Goal: Download file/media

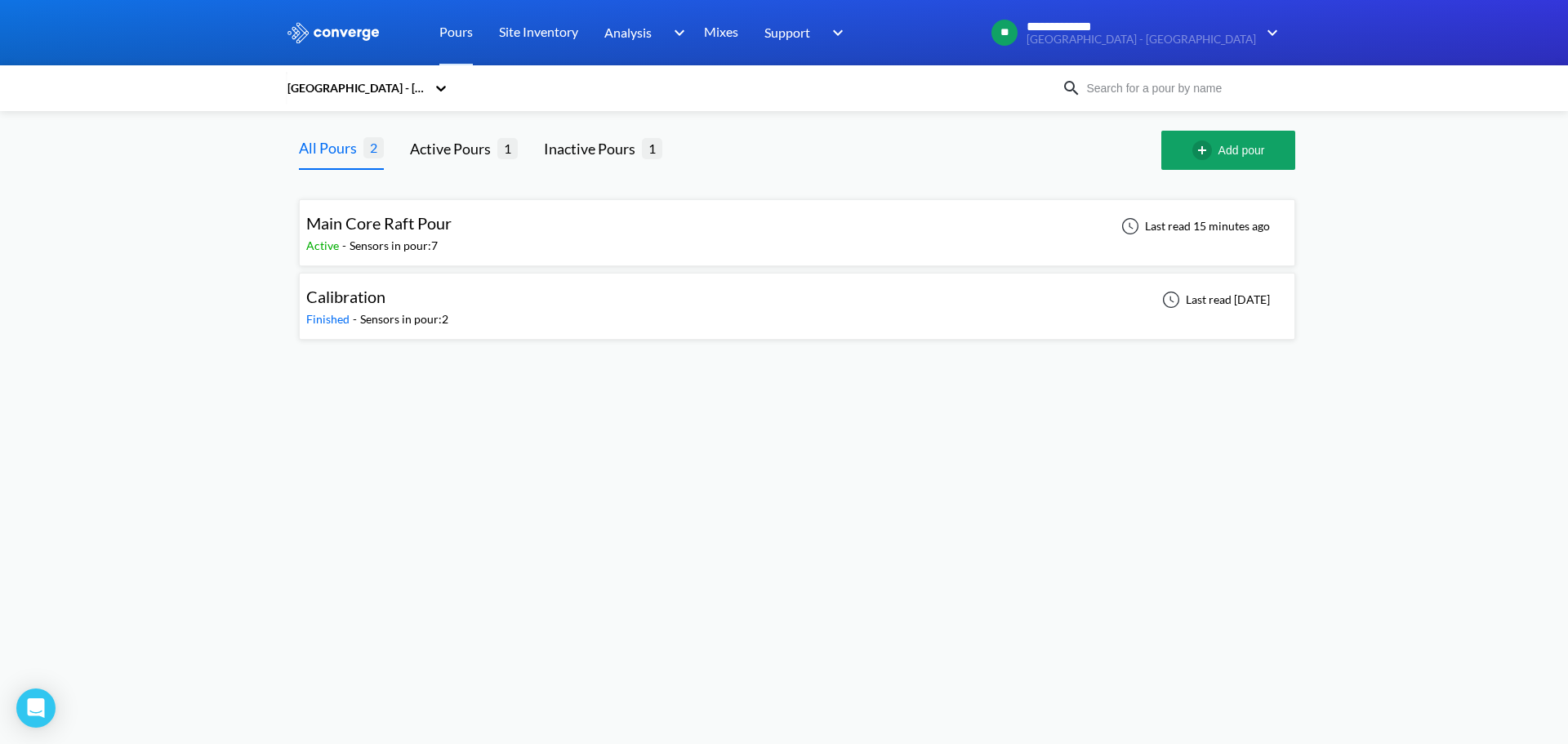
click at [1160, 431] on body "**********" at bounding box center [784, 372] width 1568 height 744
click at [745, 321] on div "Calibration Finished - Sensors in pour: 2 Last read [DATE]" at bounding box center [797, 306] width 982 height 52
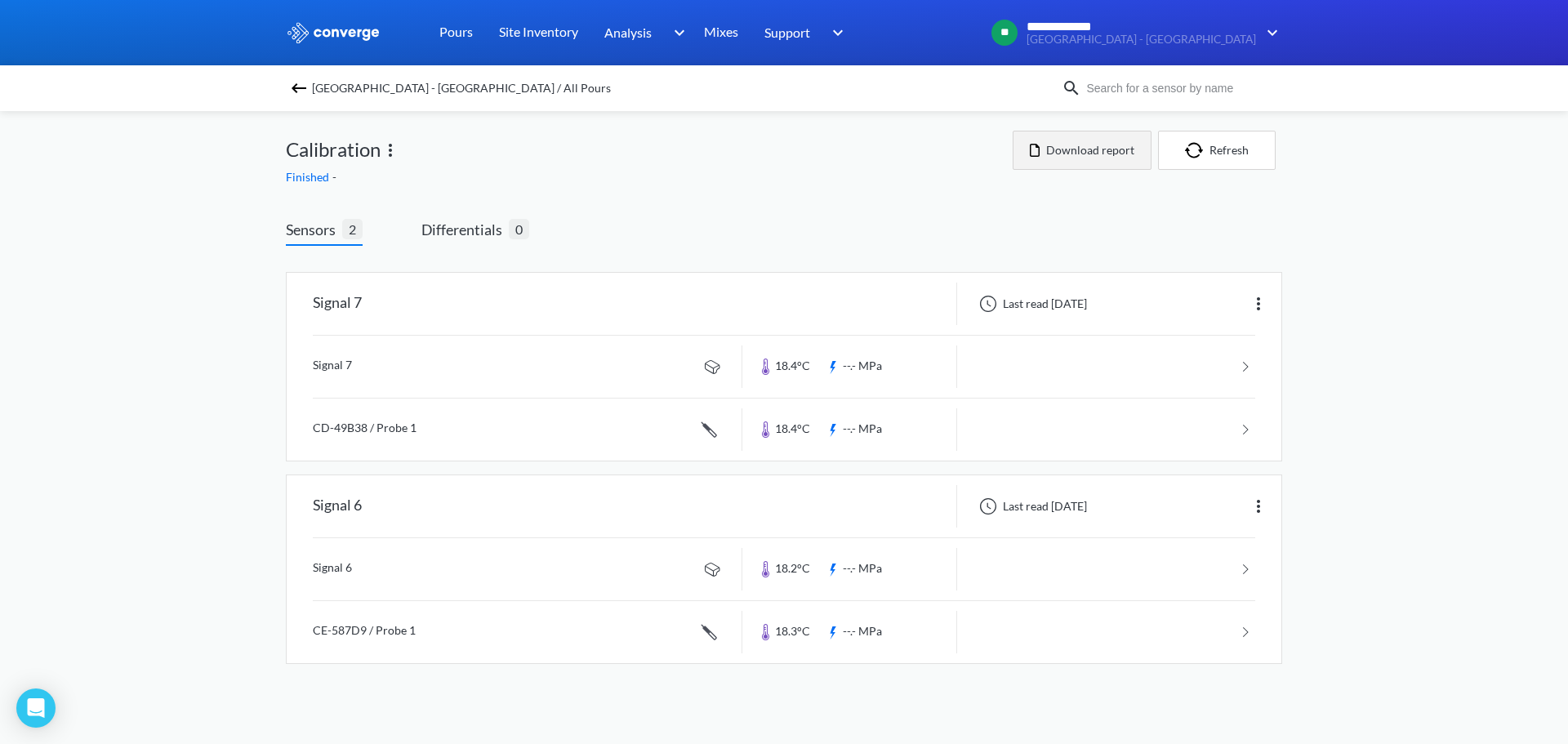
click at [1093, 144] on button "Download report" at bounding box center [1082, 151] width 139 height 39
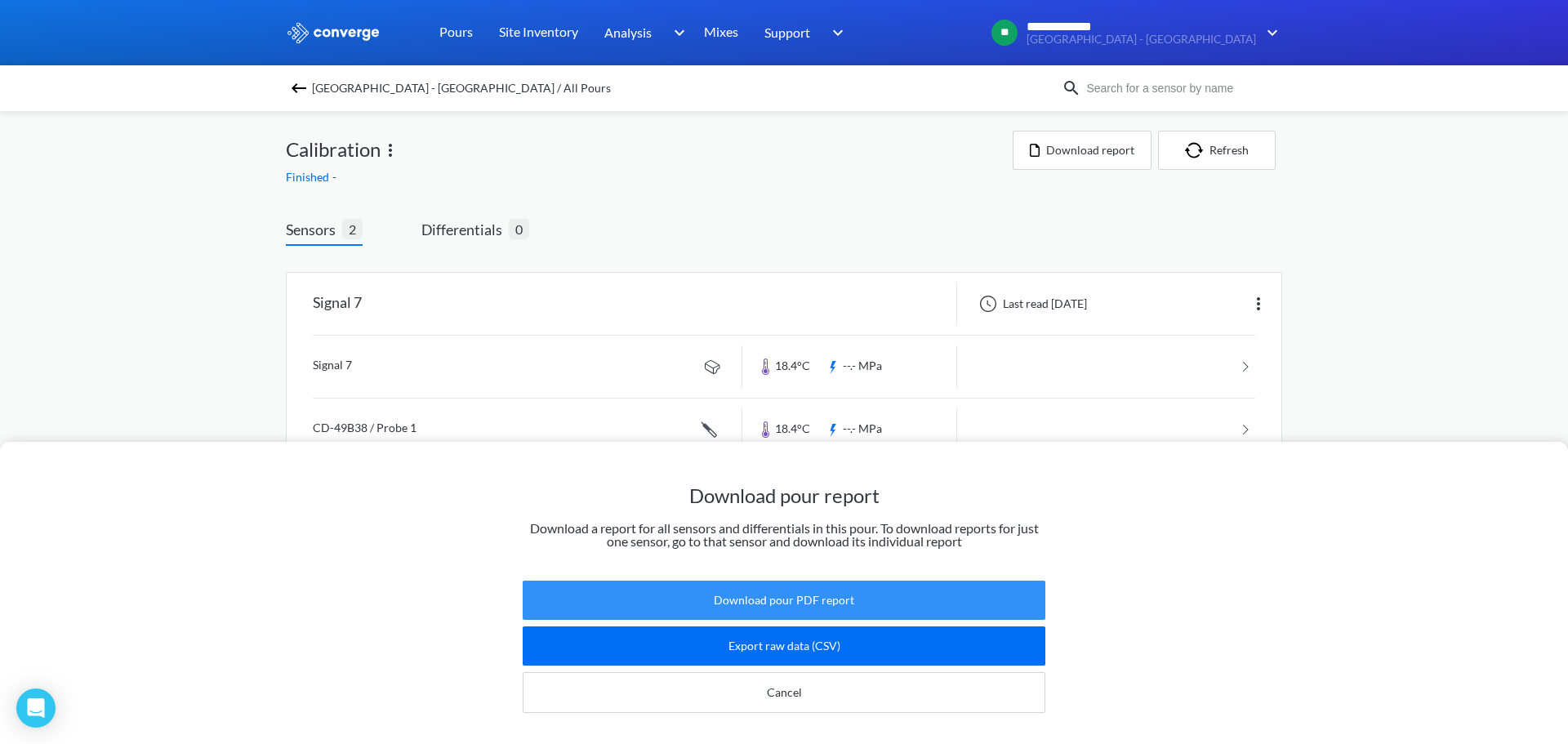
click at [877, 581] on button "Download pour PDF report" at bounding box center [784, 601] width 523 height 39
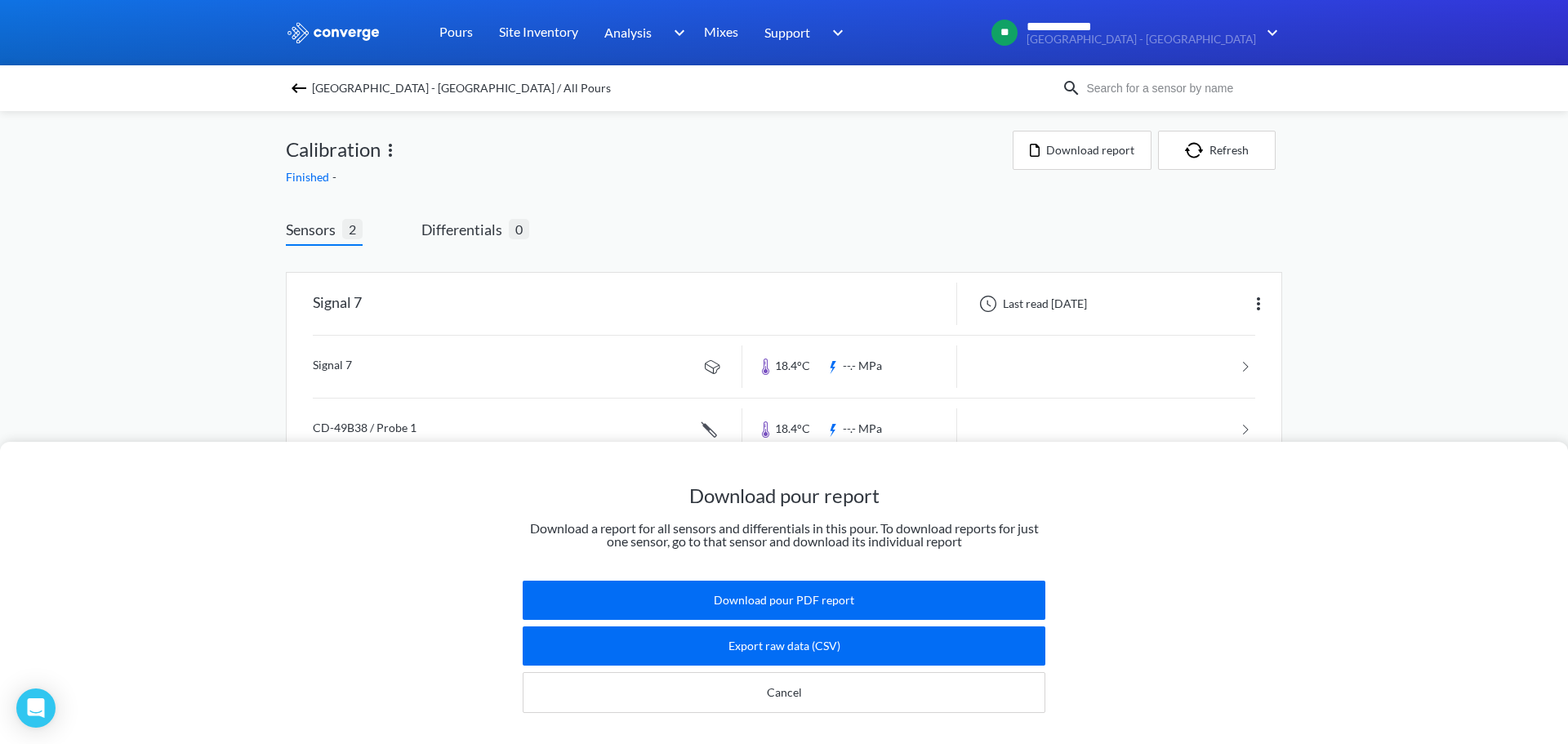
click at [199, 139] on div "Download pour report Download a report for all sensors and differentials in thi…" at bounding box center [784, 372] width 1568 height 744
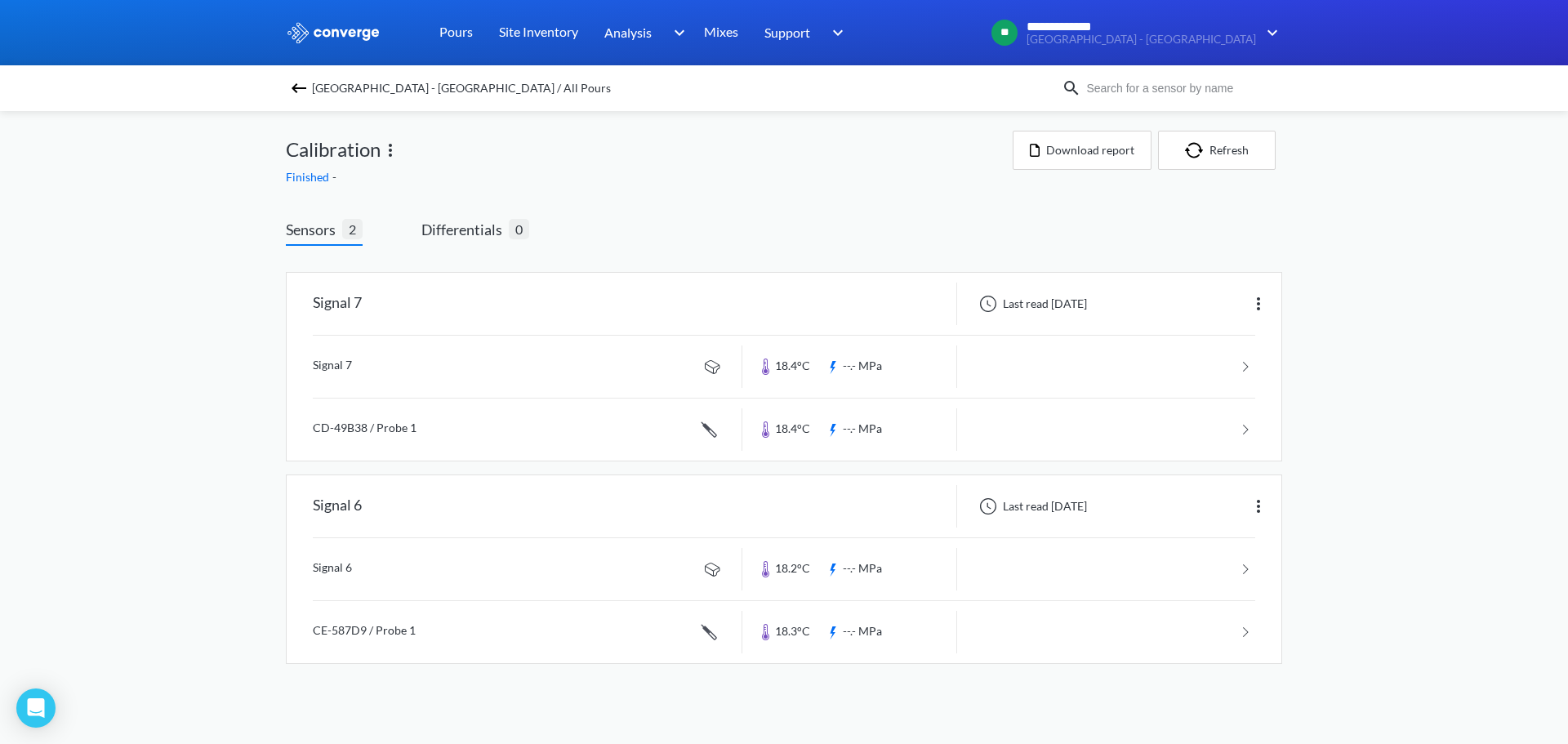
click at [322, 87] on span "[GEOGRAPHIC_DATA] - [GEOGRAPHIC_DATA] / All Pours" at bounding box center [461, 88] width 299 height 23
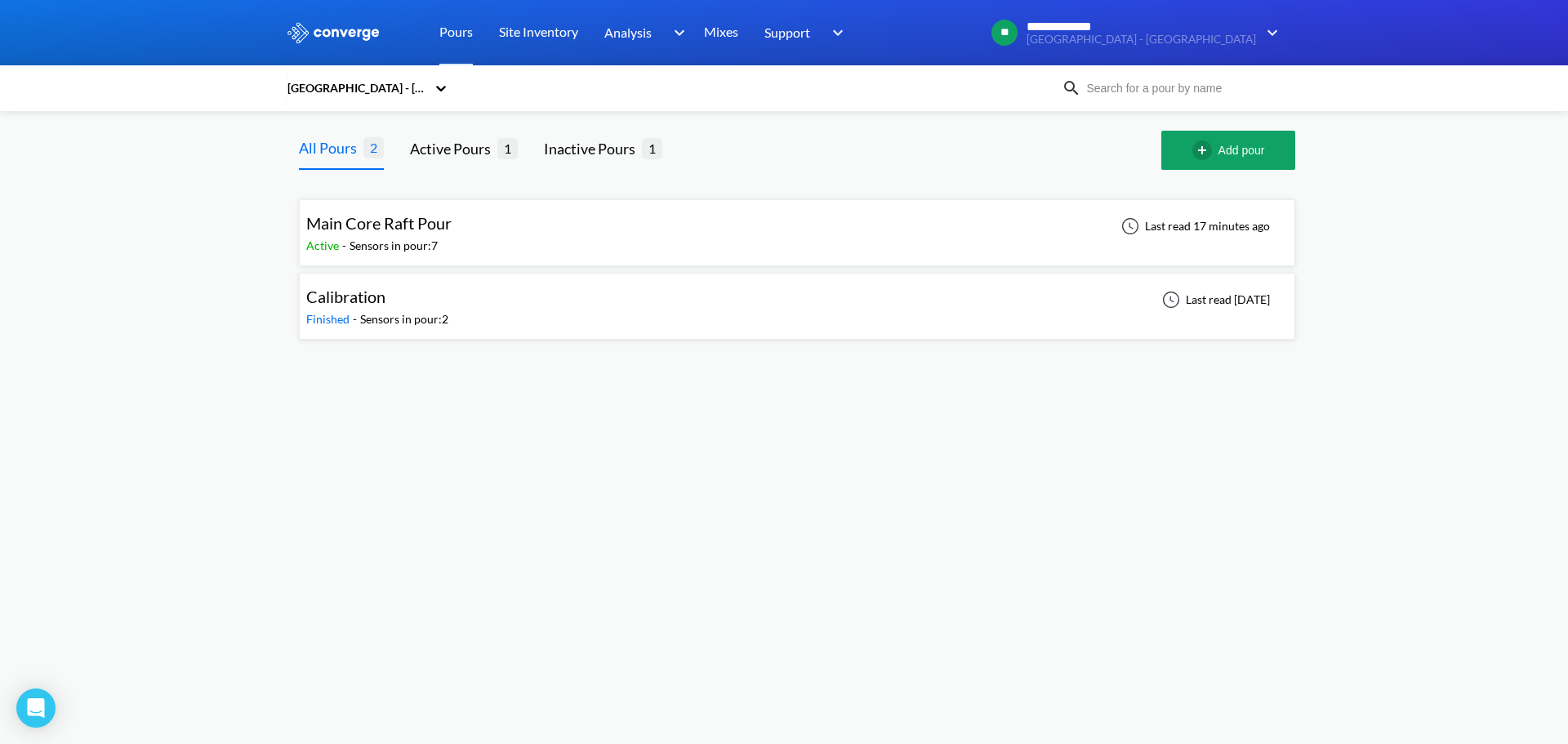
click at [621, 223] on div "Main Core Raft Pour Active - Sensors in pour: 7 Last read 17 minutes ago" at bounding box center [797, 232] width 982 height 52
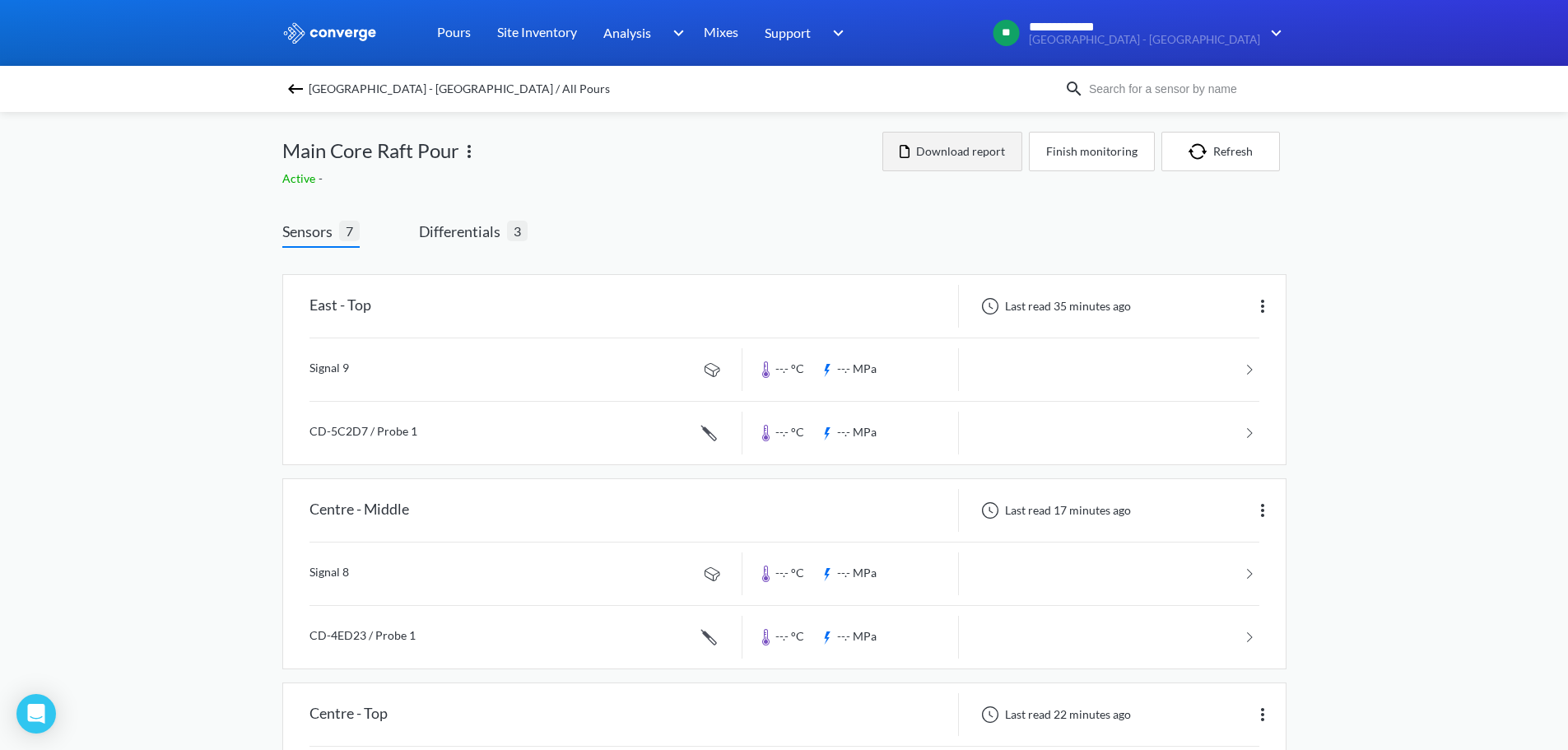
click at [952, 147] on button "Download report" at bounding box center [953, 152] width 140 height 40
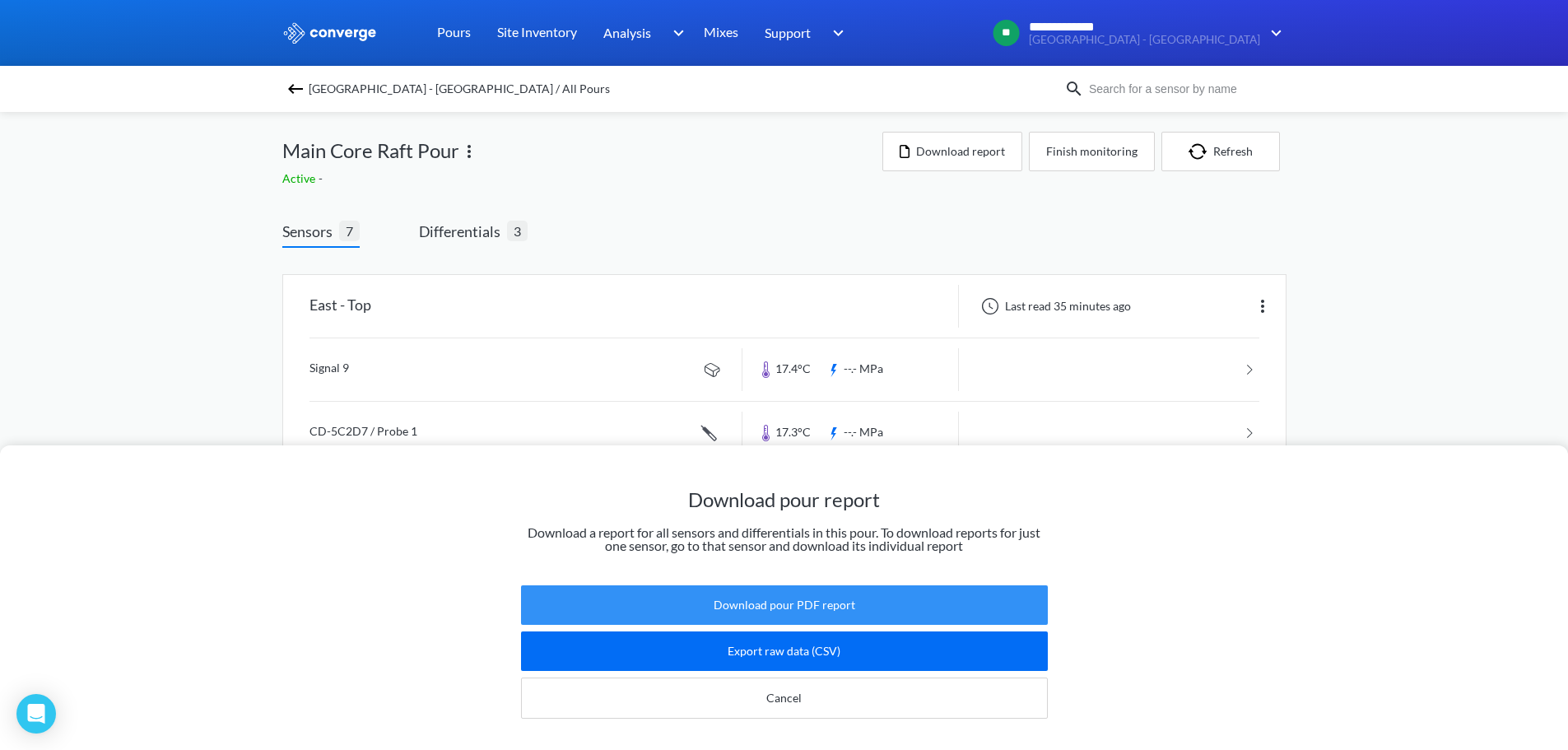
click at [789, 586] on button "Download pour PDF report" at bounding box center [784, 606] width 527 height 40
